Goal: Browse casually: Explore the website without a specific task or goal

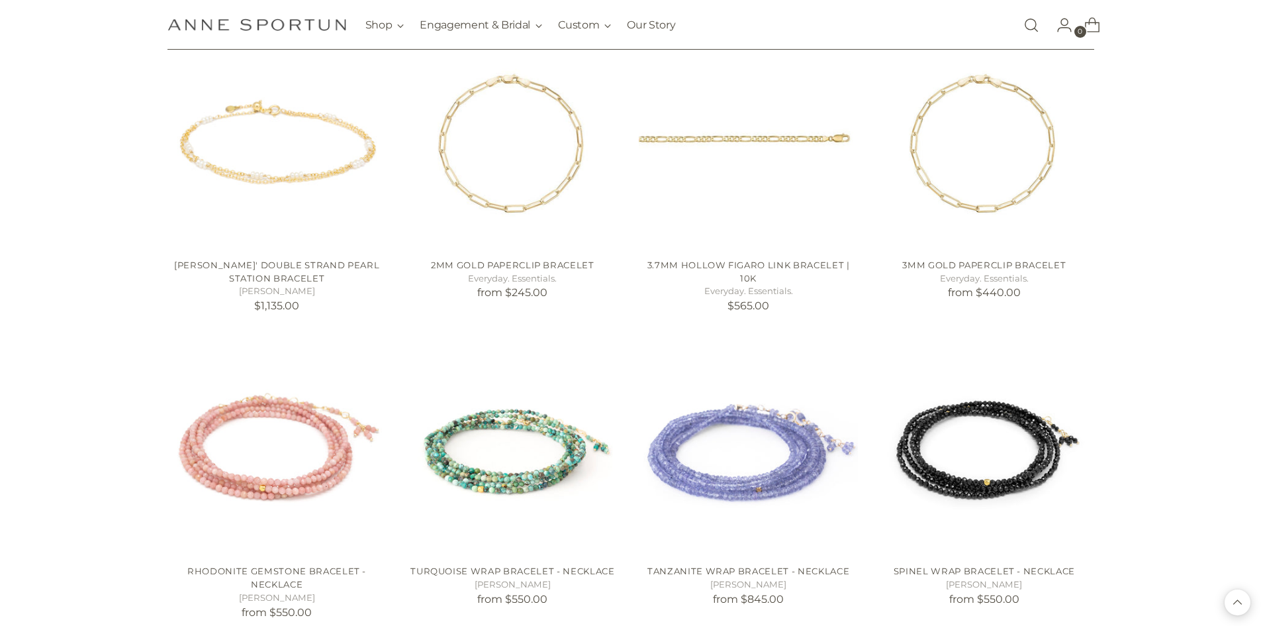
scroll to position [8235, 0]
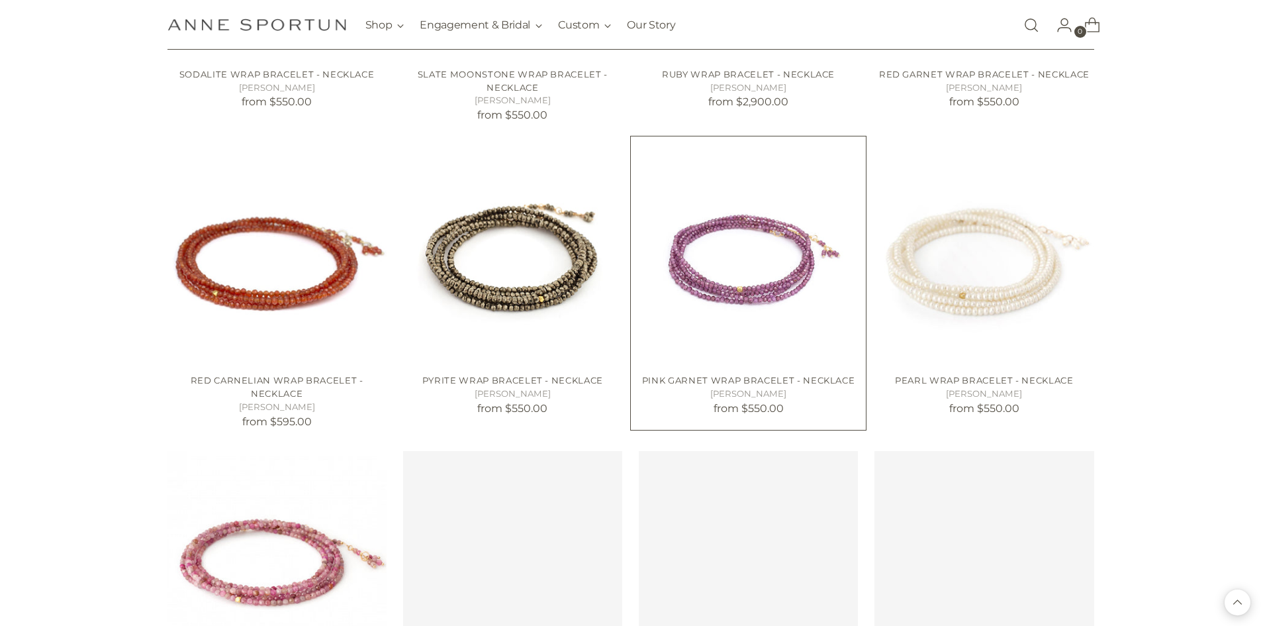
scroll to position [9294, 0]
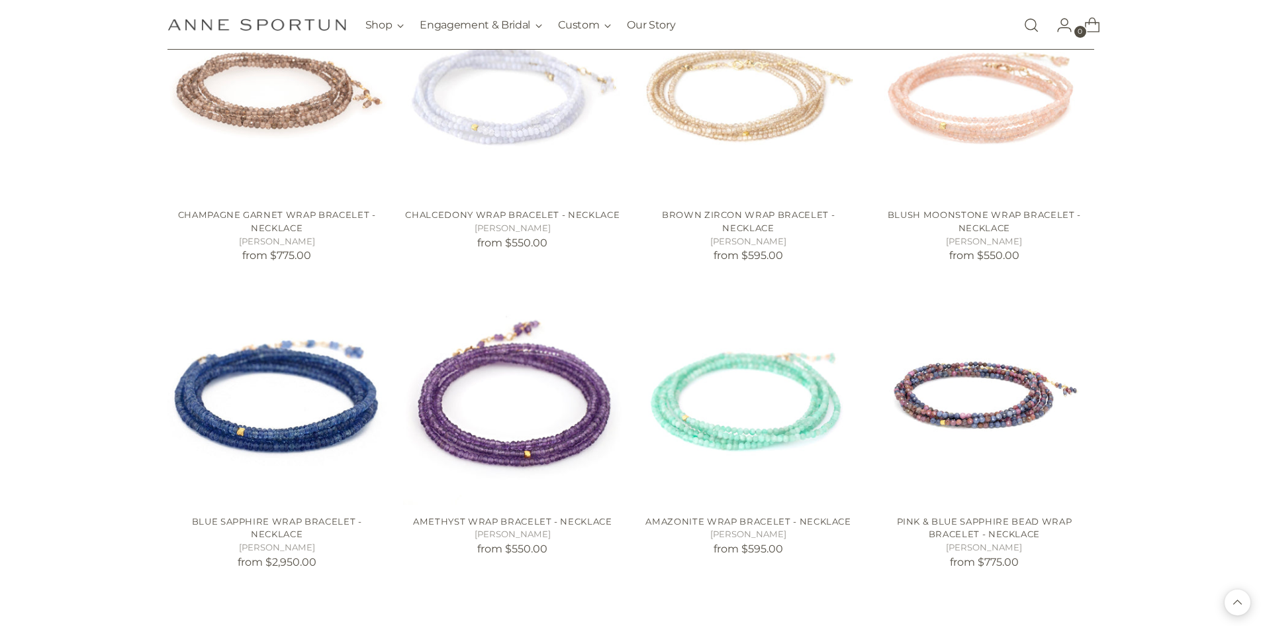
scroll to position [10685, 0]
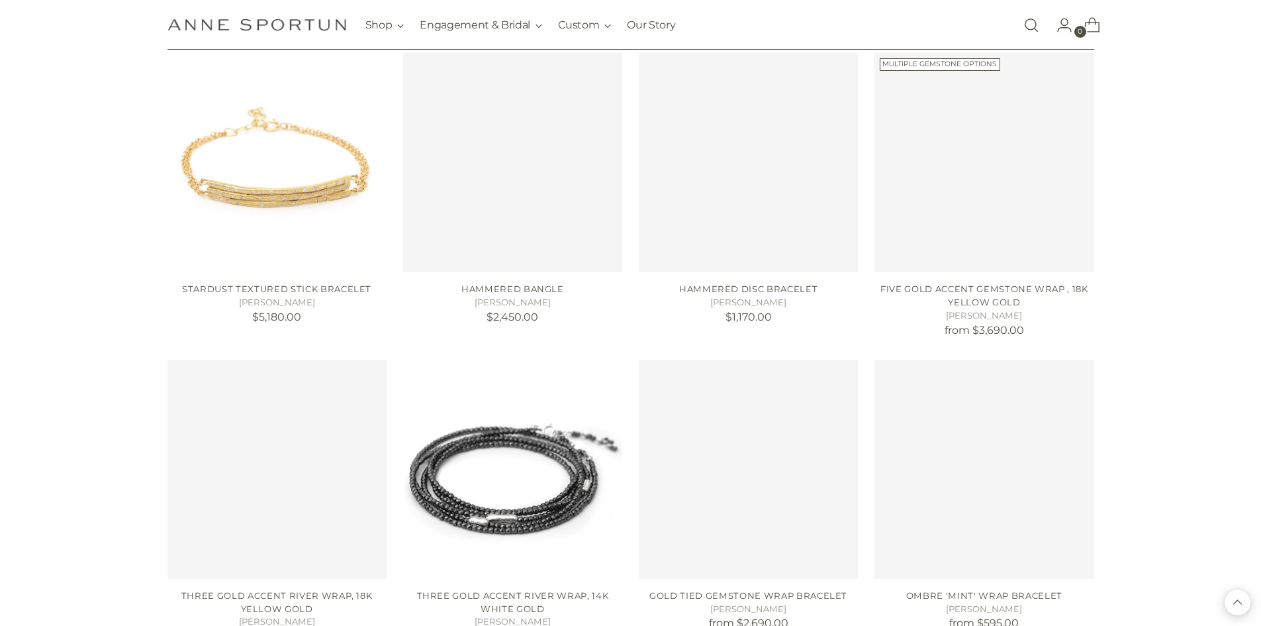
scroll to position [12174, 0]
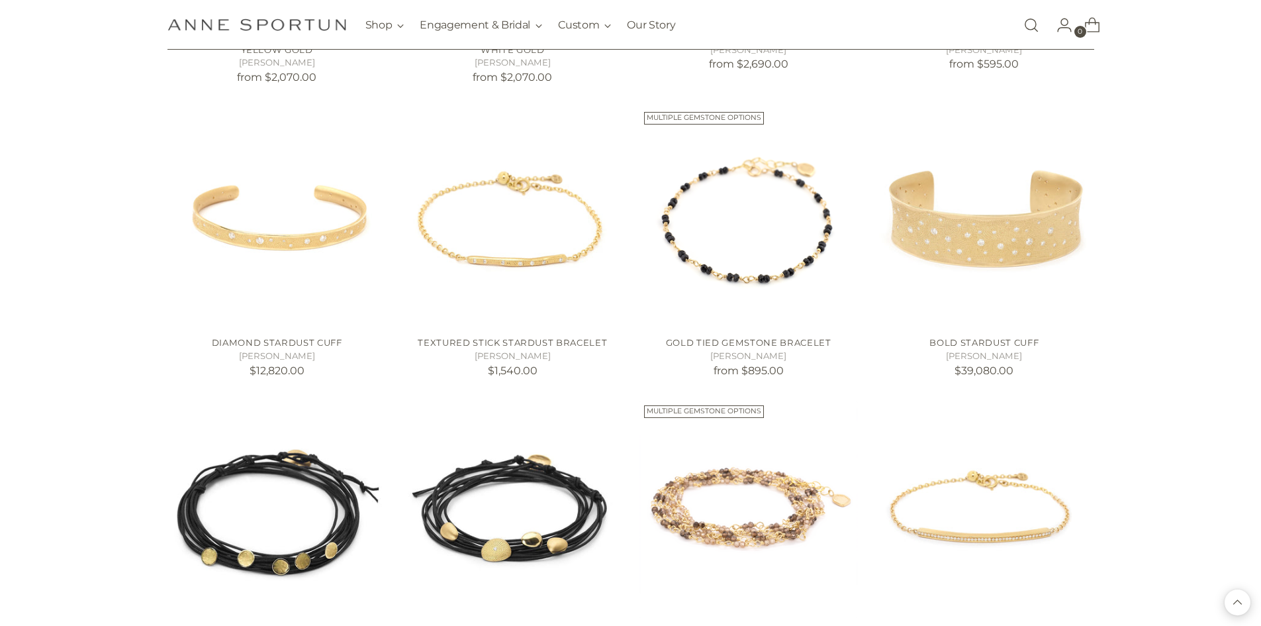
scroll to position [12372, 0]
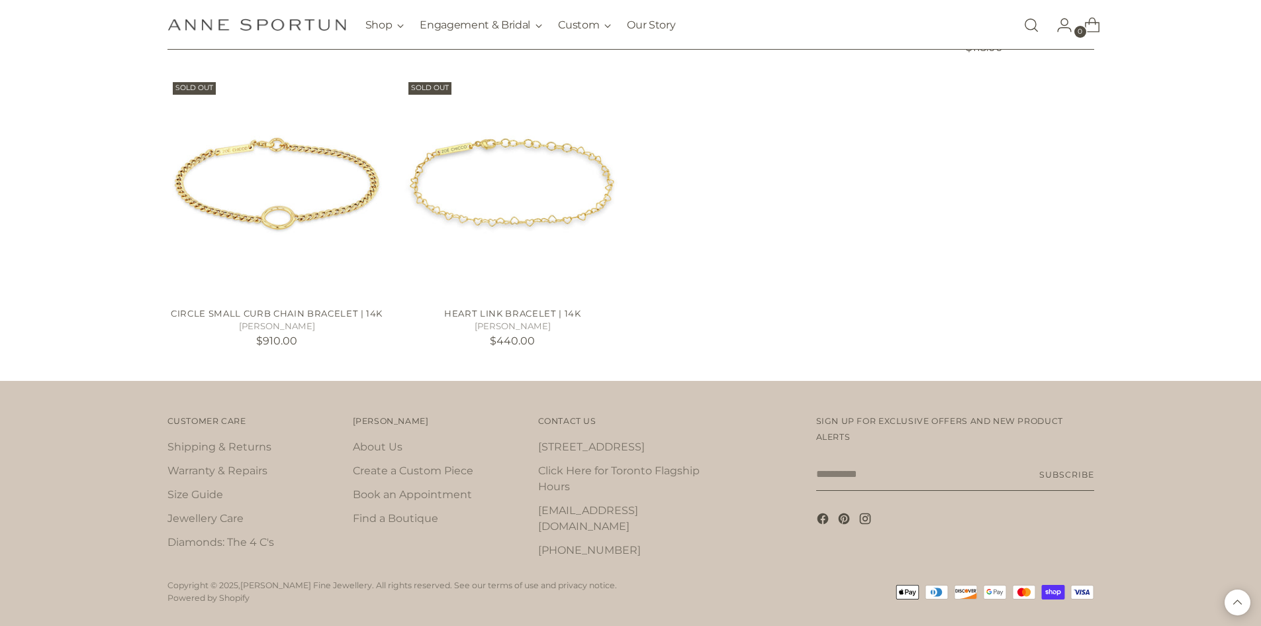
scroll to position [16047, 0]
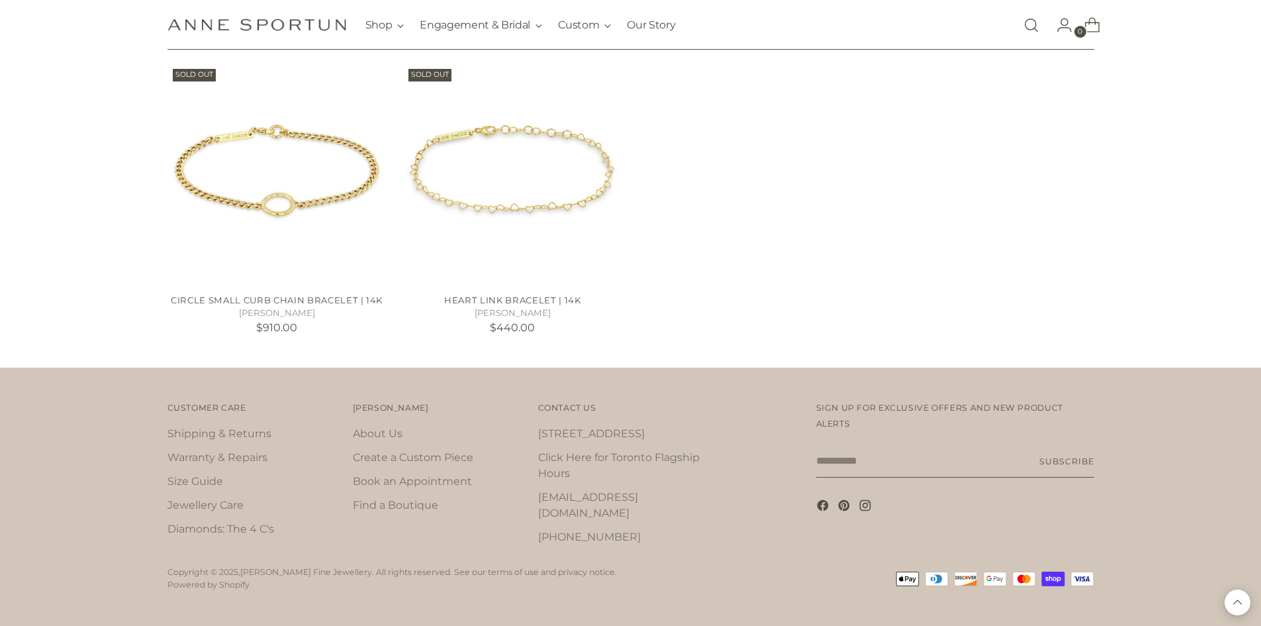
click at [1237, 601] on icon "Back to top" at bounding box center [1238, 602] width 9 height 4
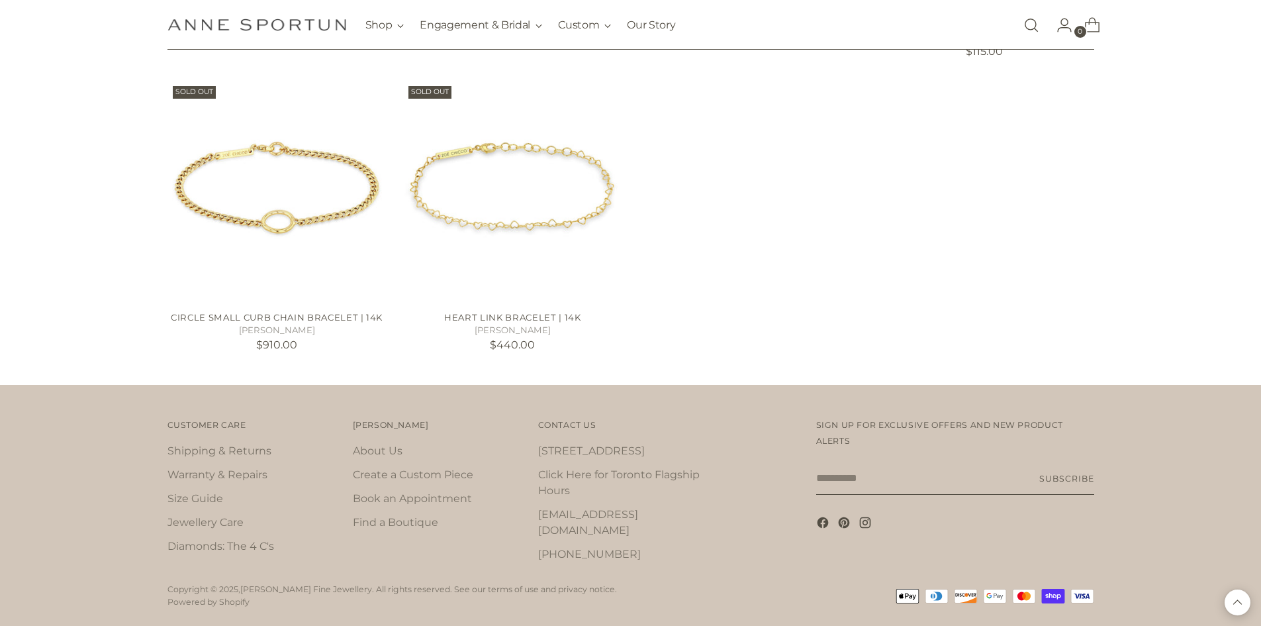
scroll to position [10588, 0]
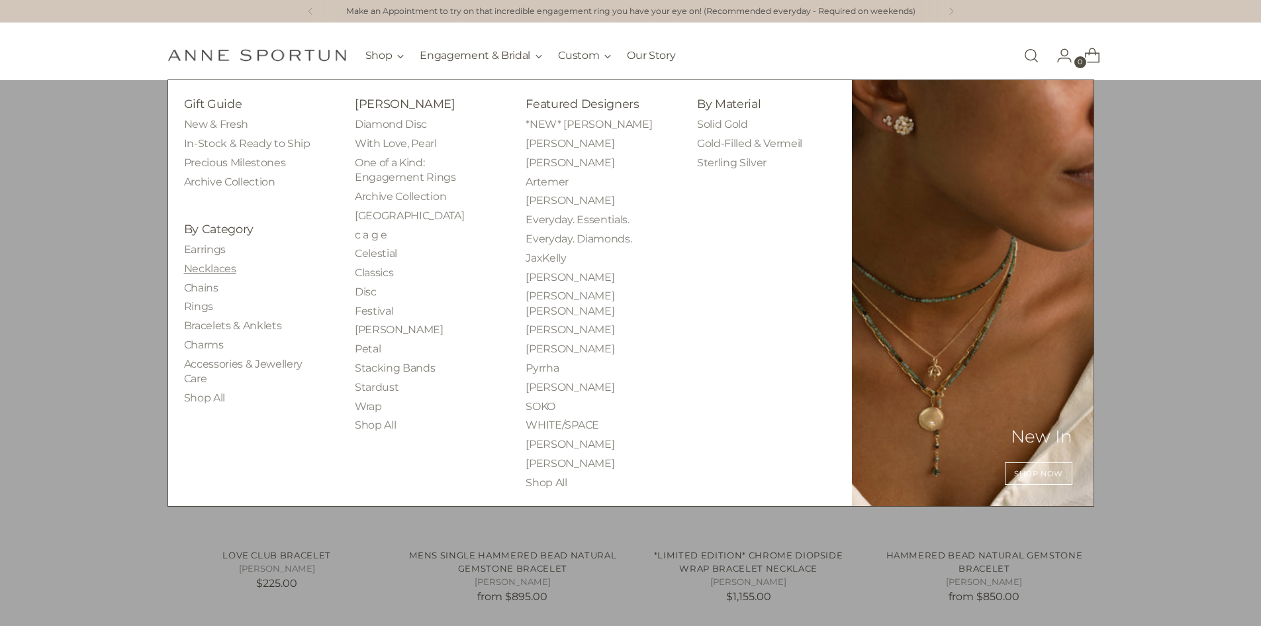
click at [231, 270] on link "Necklaces" at bounding box center [210, 268] width 52 height 13
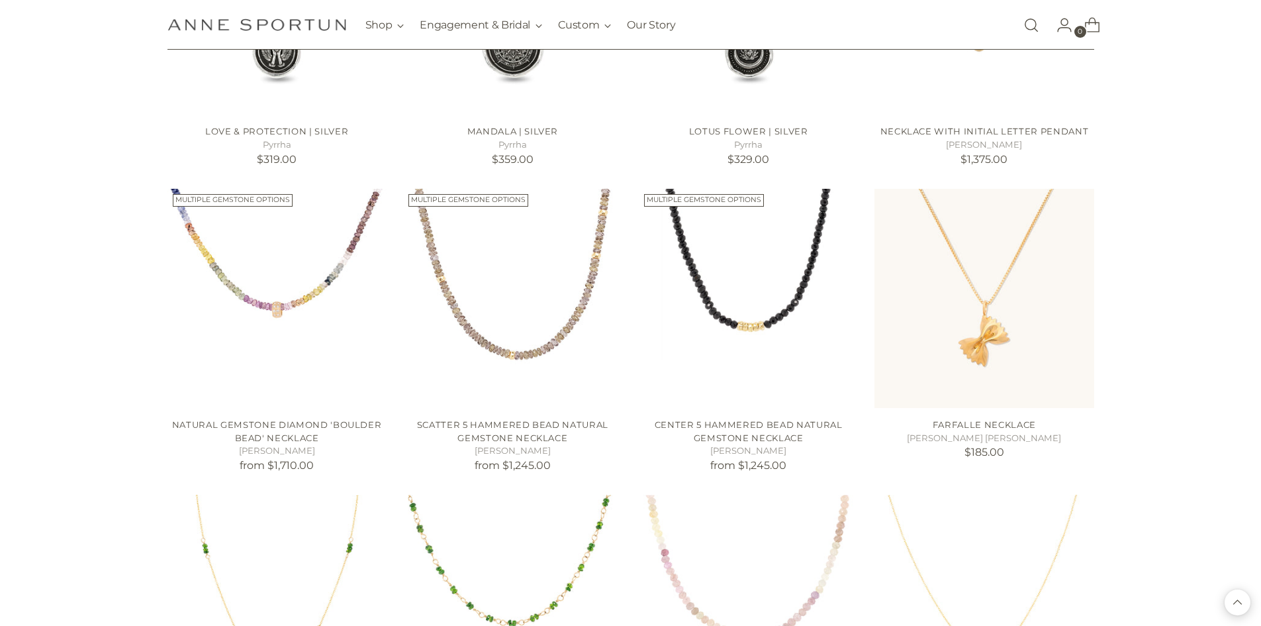
scroll to position [1059, 0]
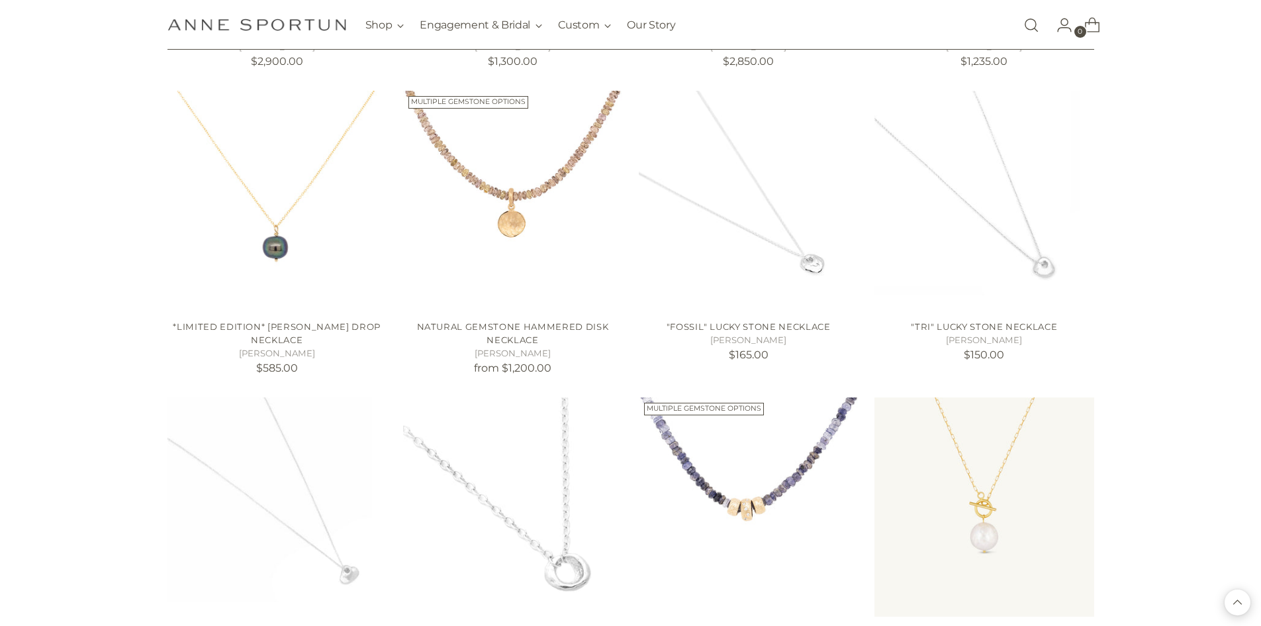
scroll to position [1986, 0]
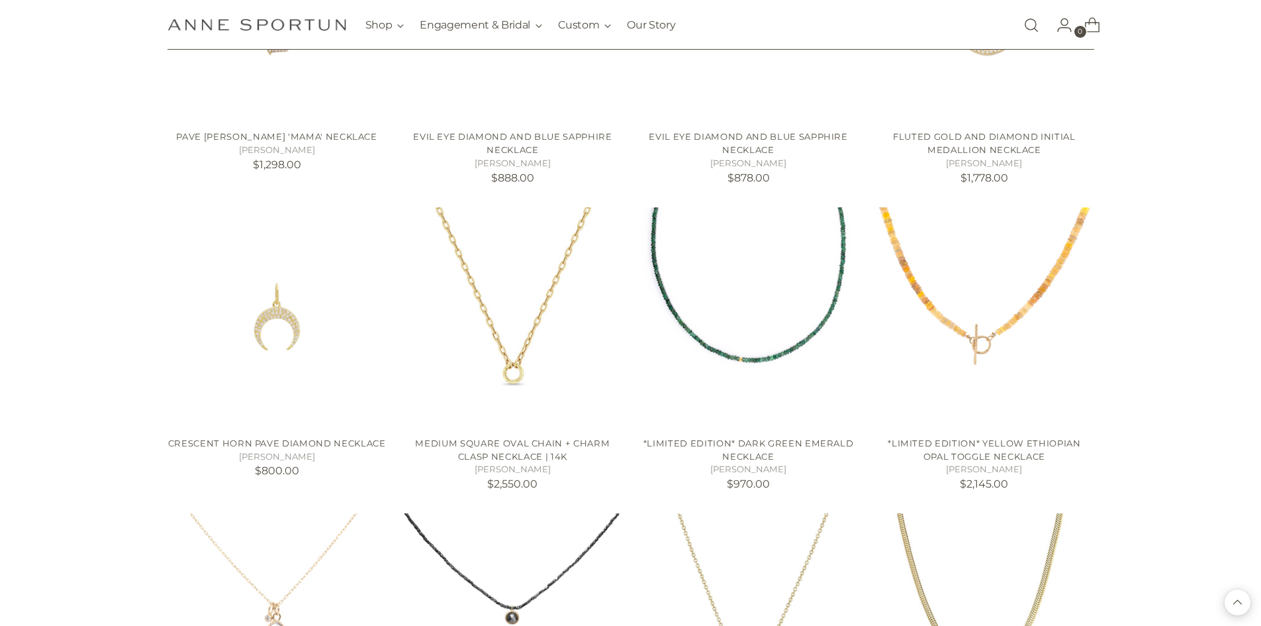
scroll to position [6820, 0]
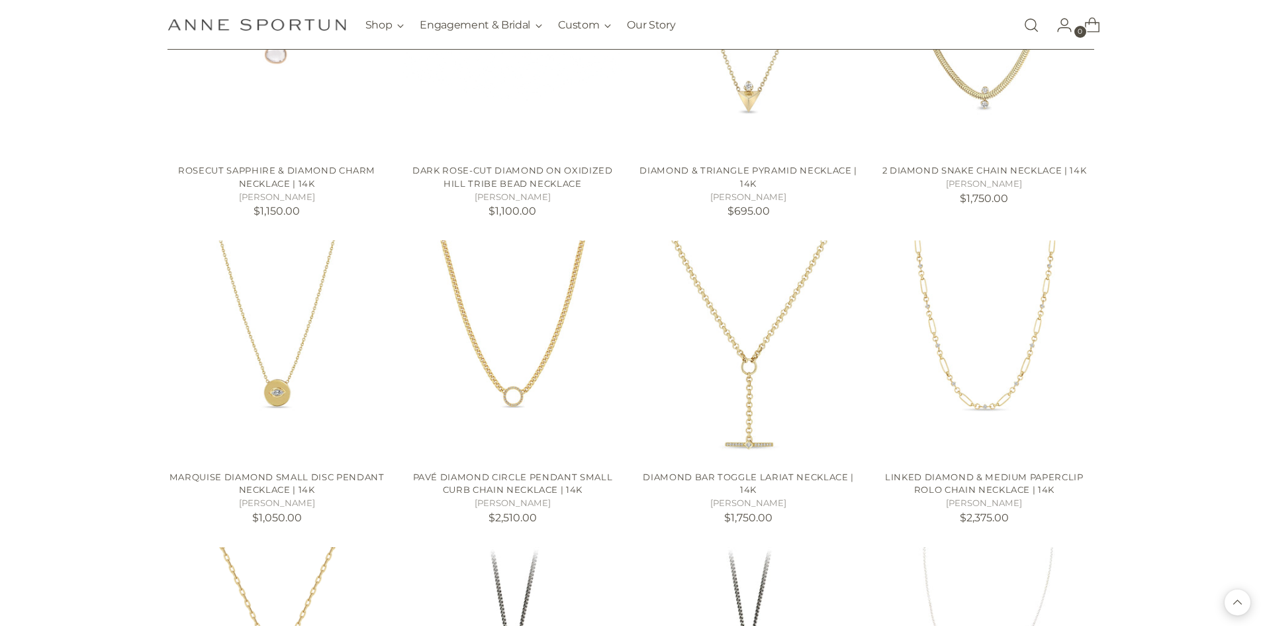
scroll to position [7217, 0]
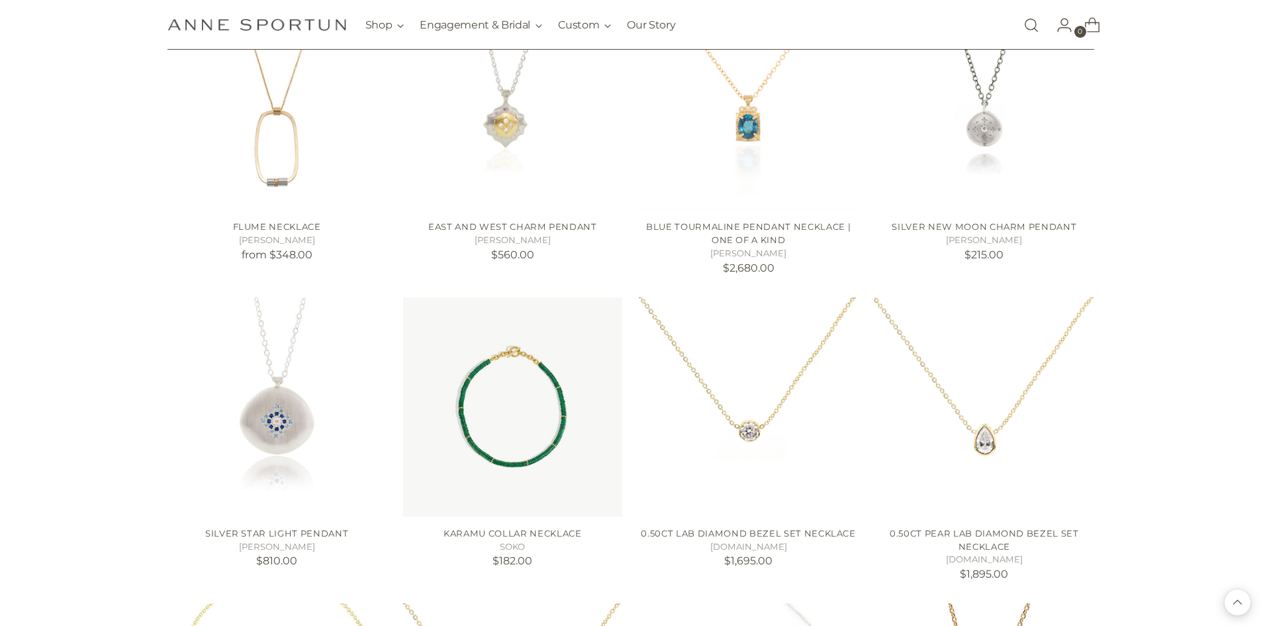
scroll to position [8343, 0]
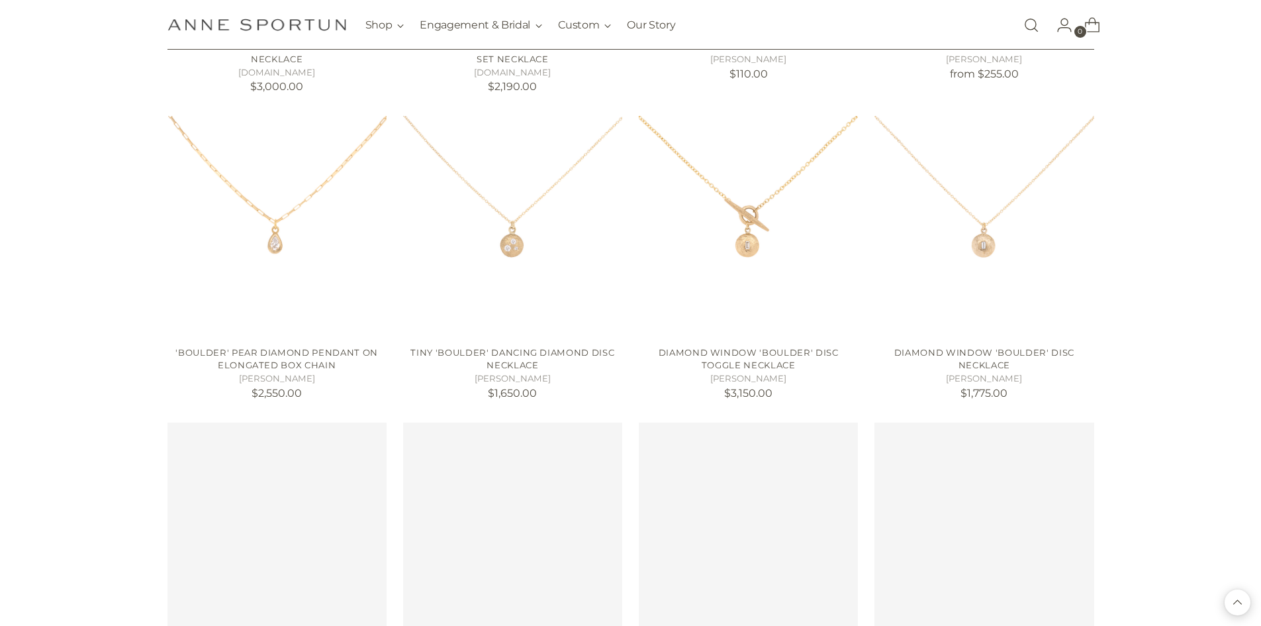
scroll to position [9071, 0]
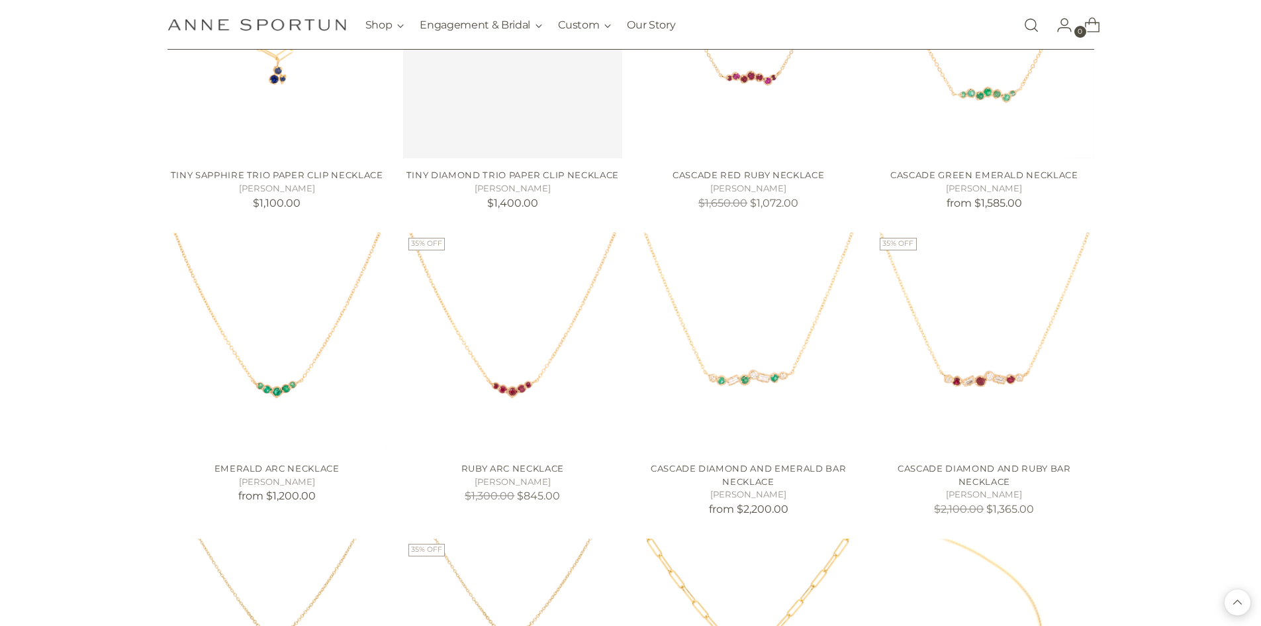
scroll to position [10594, 0]
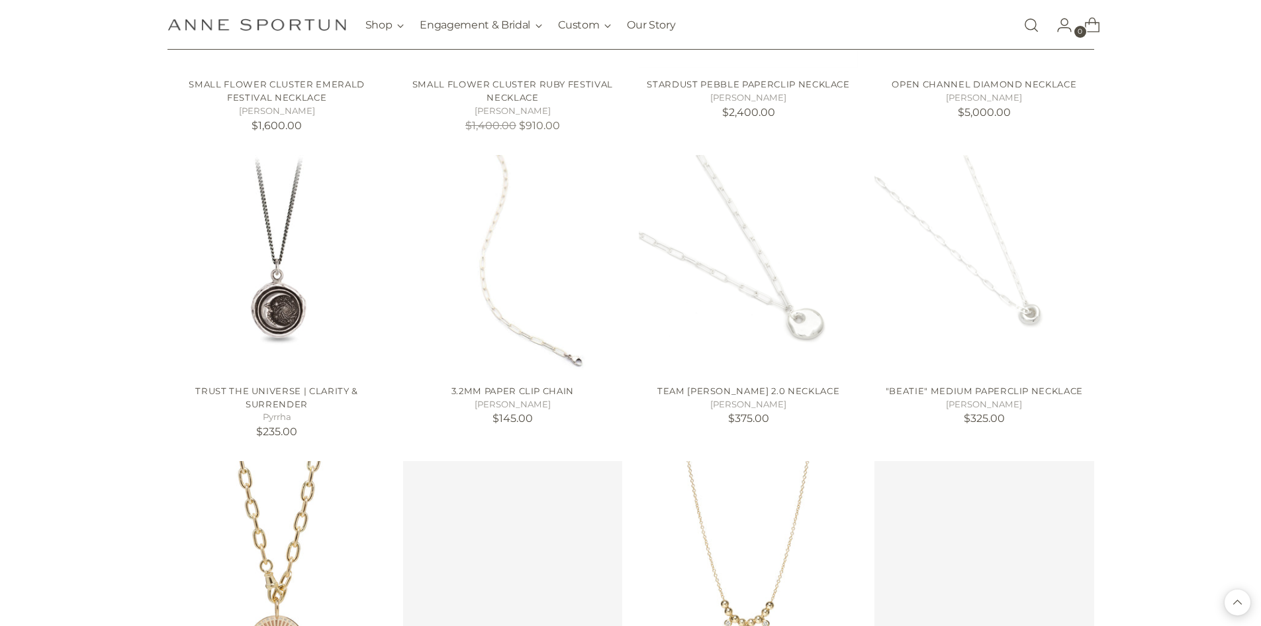
scroll to position [12051, 0]
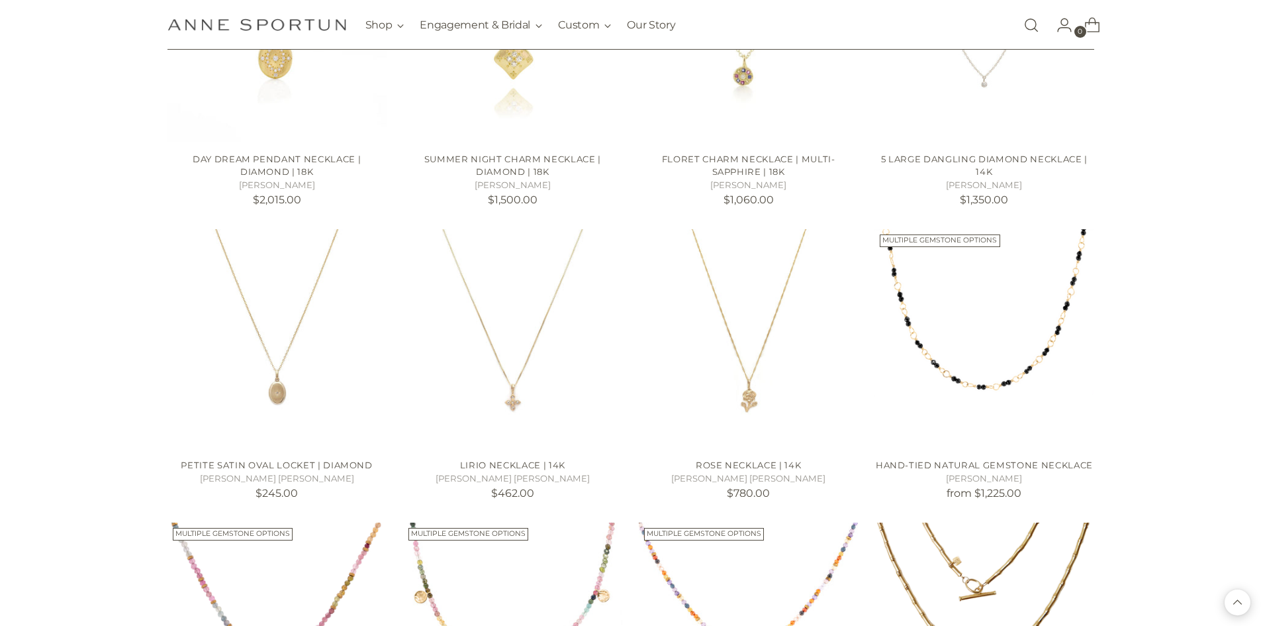
scroll to position [13242, 0]
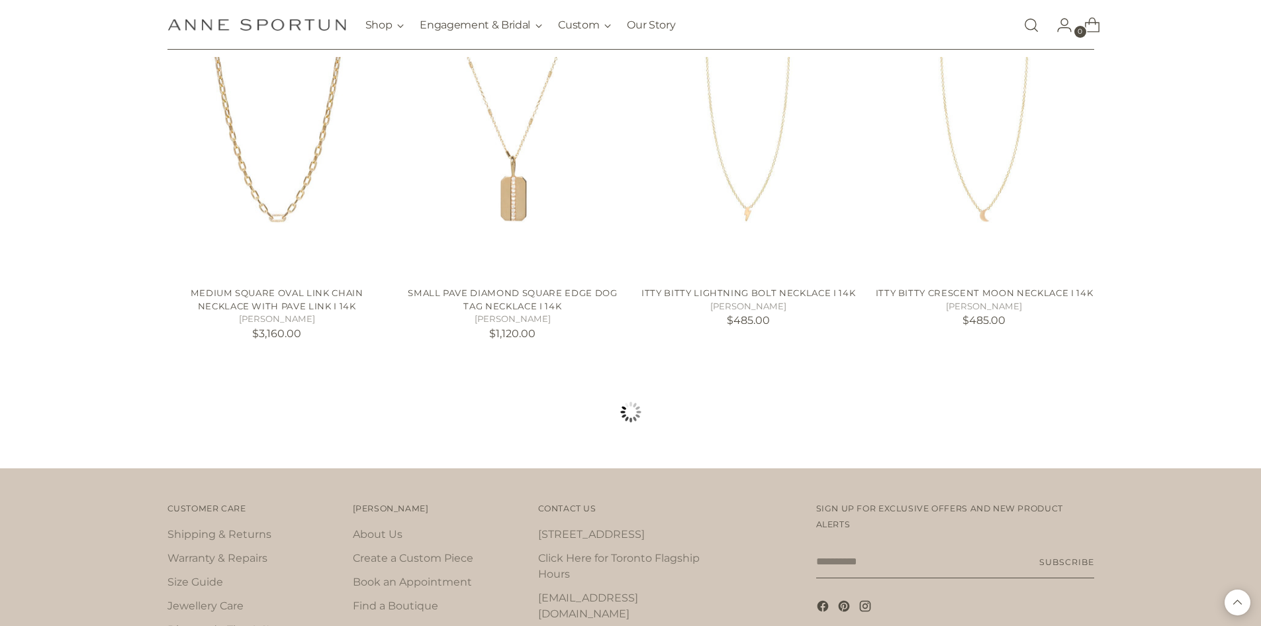
scroll to position [14688, 0]
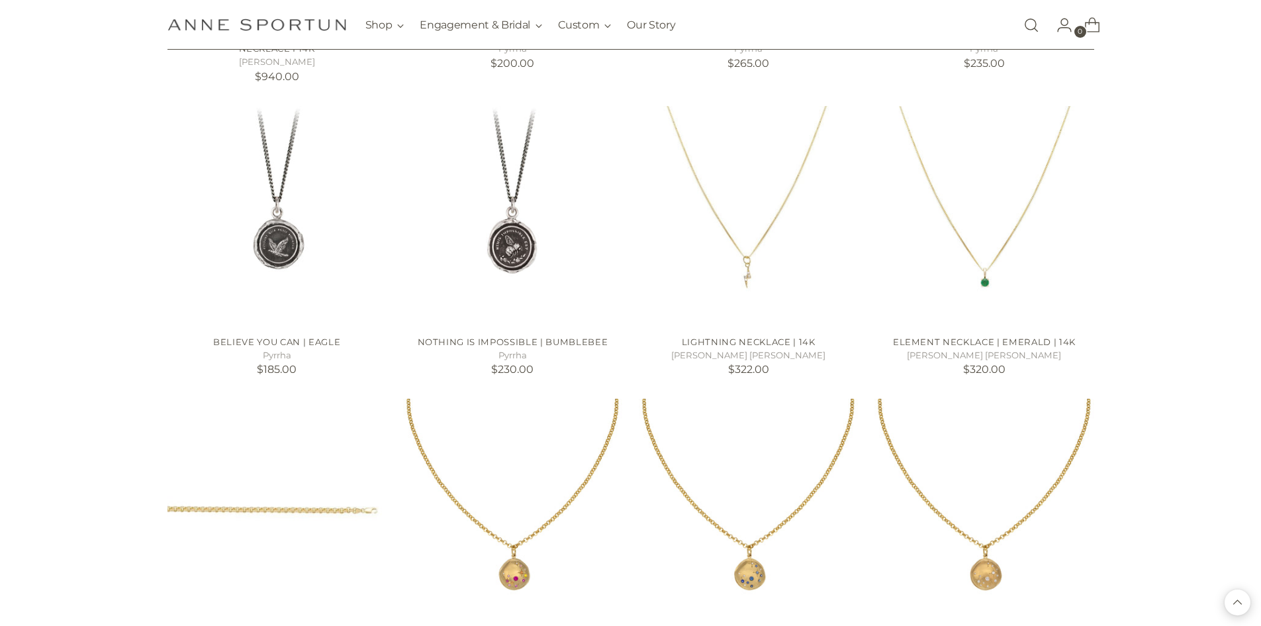
scroll to position [15549, 0]
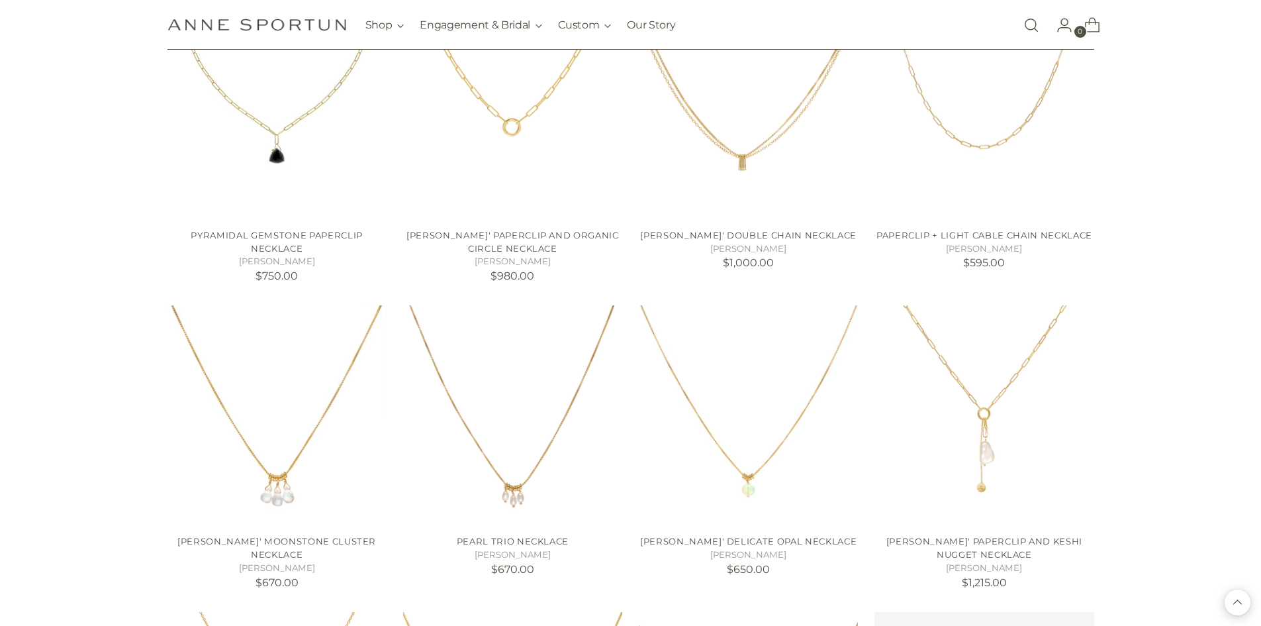
scroll to position [16476, 0]
